Goal: Navigation & Orientation: Find specific page/section

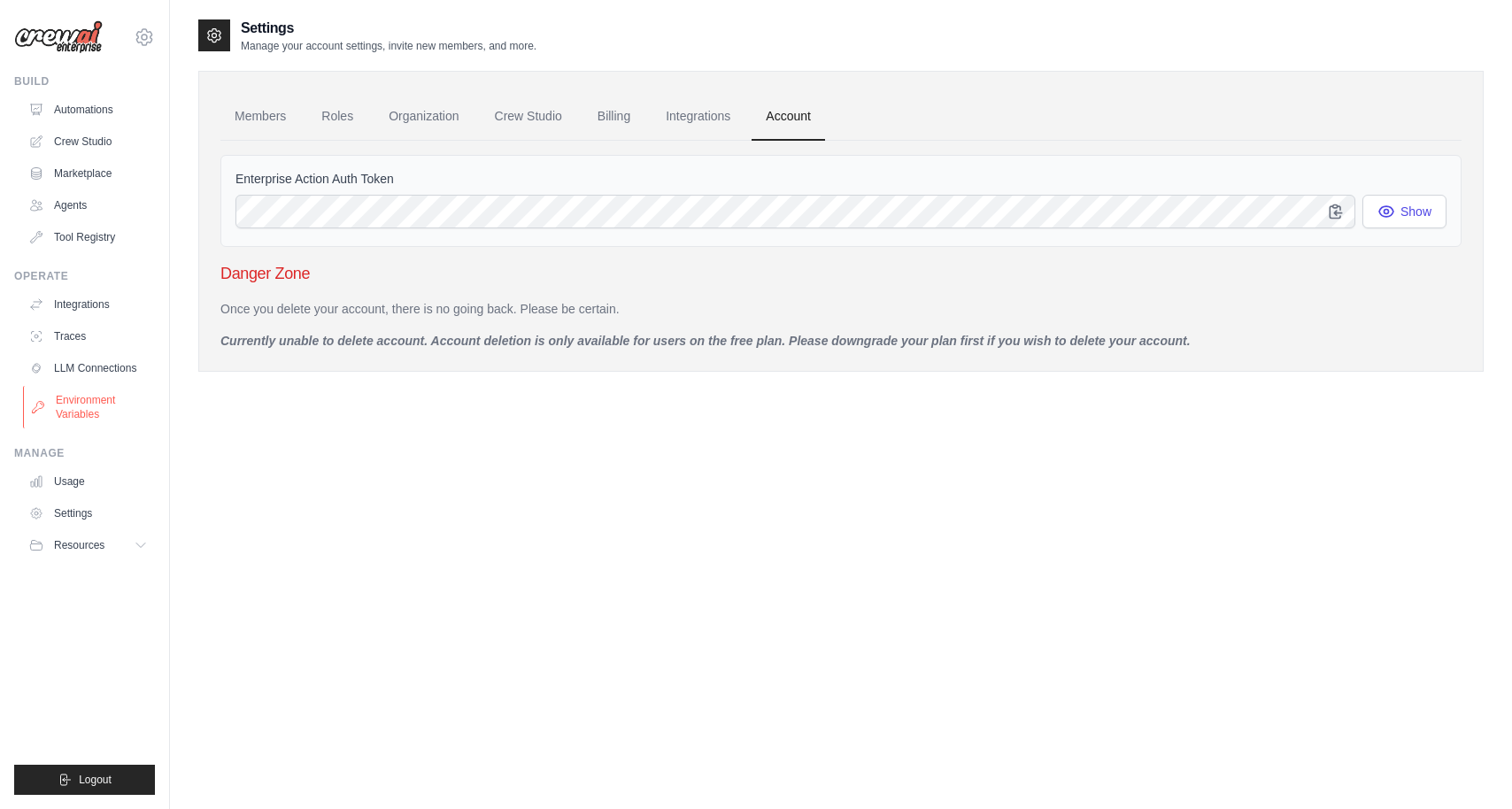
click at [94, 413] on link "Environment Variables" at bounding box center [90, 407] width 133 height 43
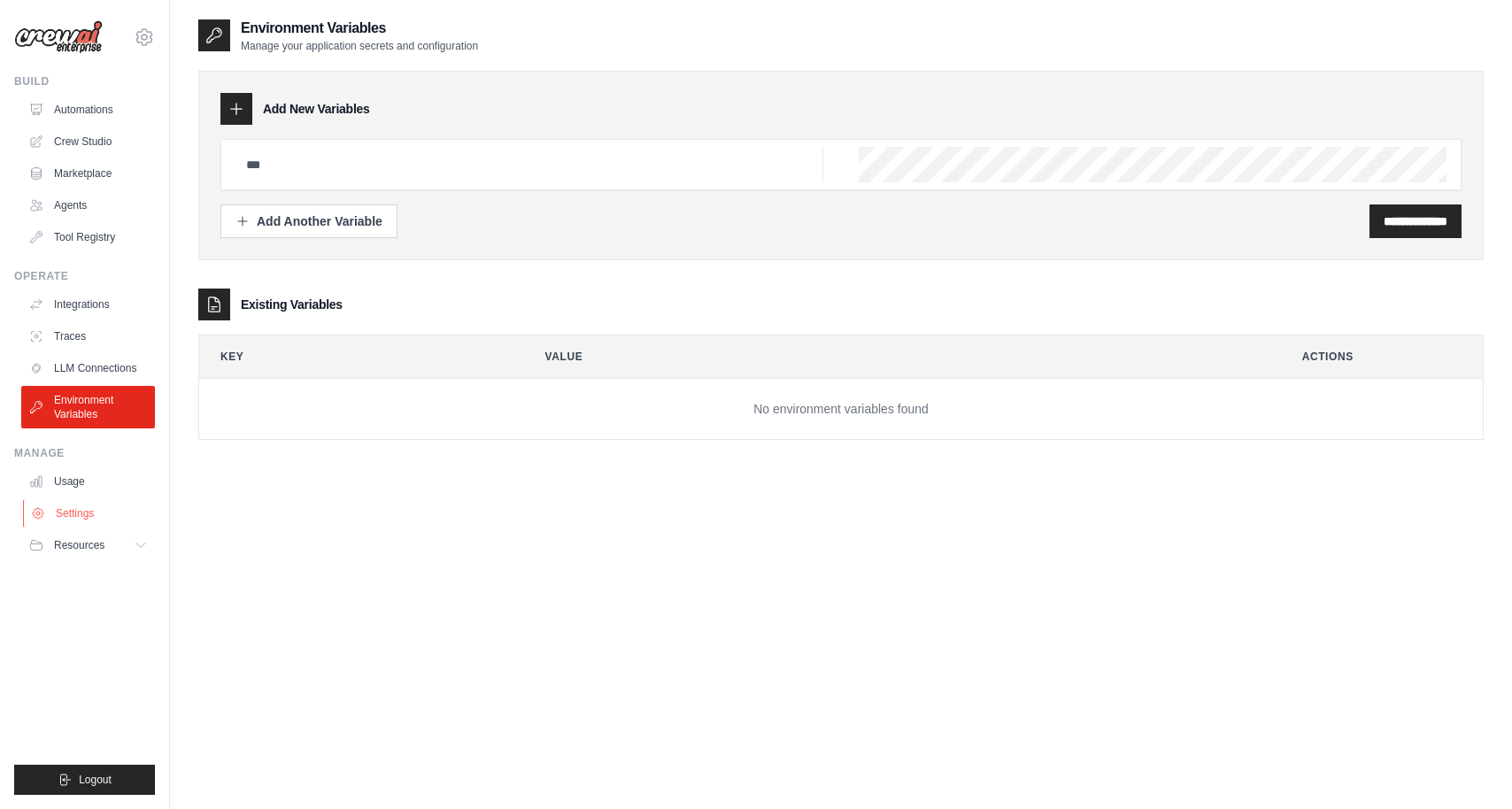
click at [82, 509] on link "Settings" at bounding box center [90, 513] width 133 height 28
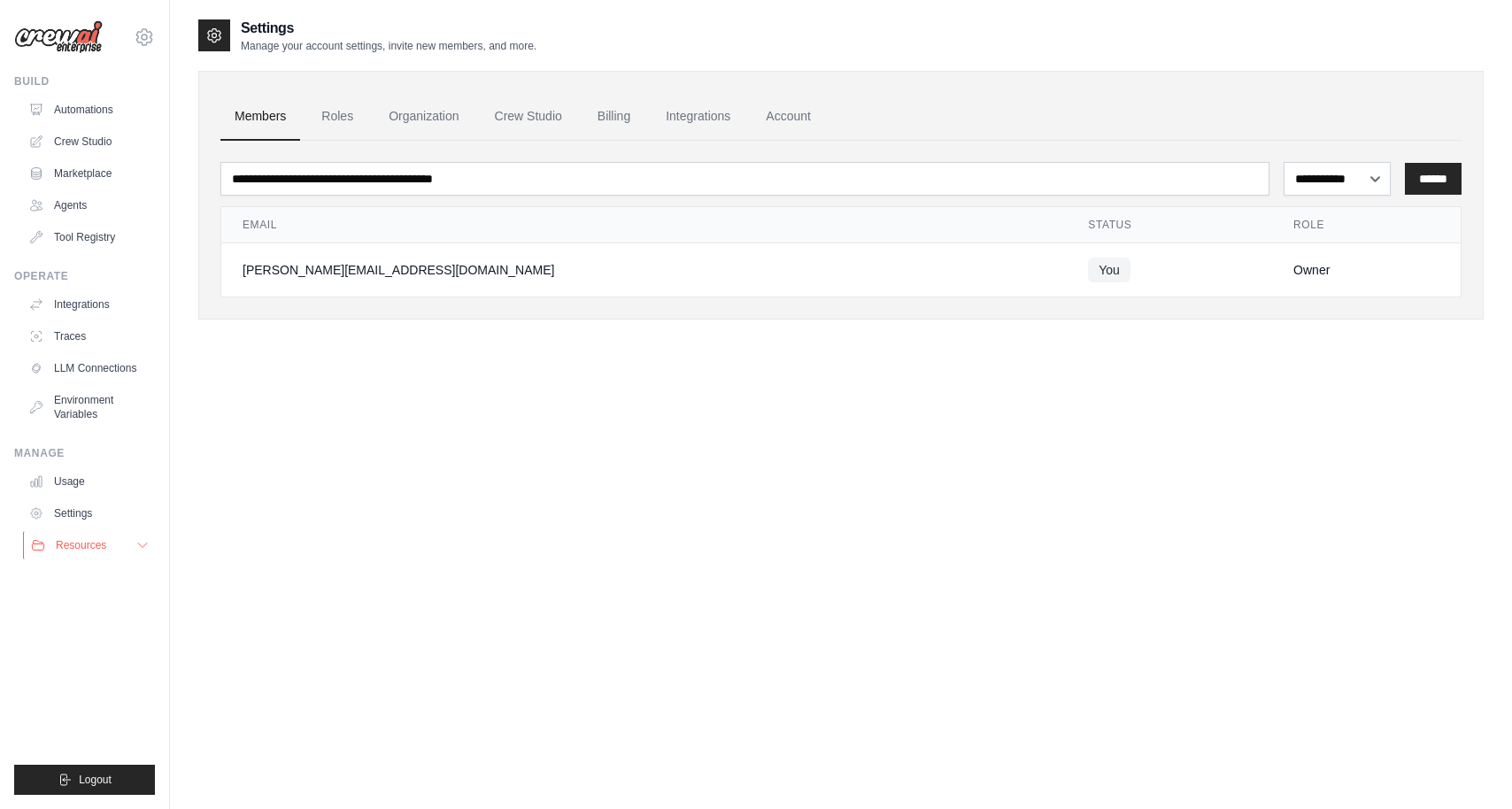
click at [74, 543] on span "Resources" at bounding box center [81, 545] width 51 height 14
click at [524, 133] on link "Crew Studio" at bounding box center [529, 117] width 96 height 48
